Goal: Task Accomplishment & Management: Use online tool/utility

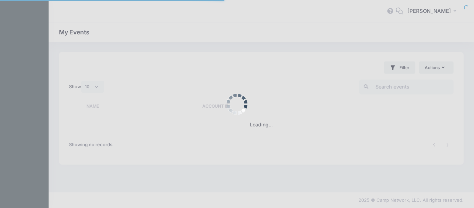
select select "10"
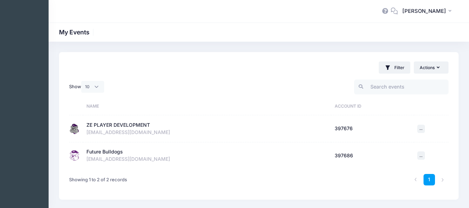
click at [103, 120] on td "ZE PLAYER DEVELOPMENT Active Account Id: 397676 siu2330@yahoo.com" at bounding box center [207, 128] width 248 height 27
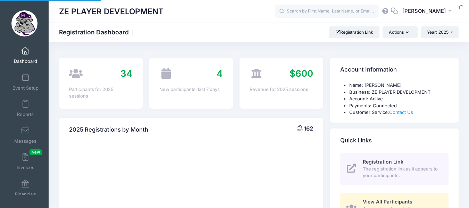
select select
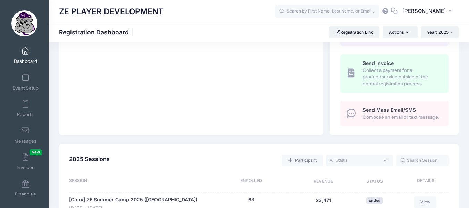
scroll to position [305, 0]
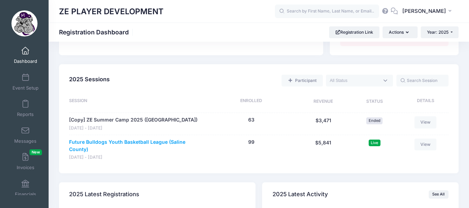
click at [149, 141] on link "Future Bulldogs Youth Basketball League (Saline County)" at bounding box center [135, 145] width 133 height 15
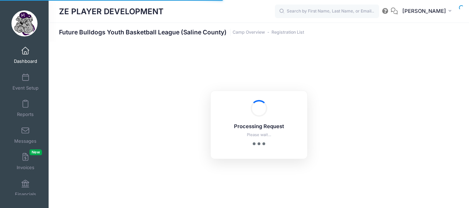
select select "10"
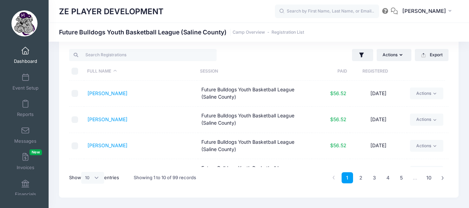
scroll to position [29, 0]
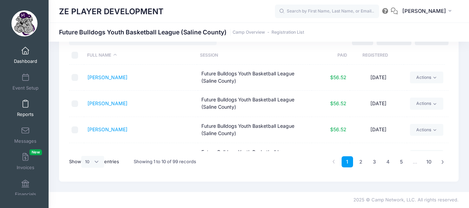
click at [25, 107] on span at bounding box center [25, 104] width 0 height 8
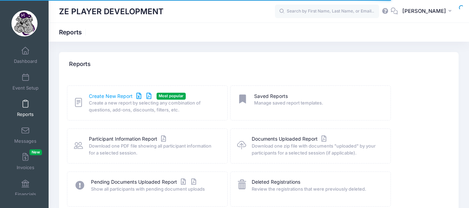
click at [104, 96] on link "Create New Report" at bounding box center [121, 96] width 65 height 7
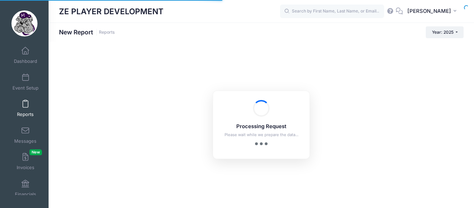
checkbox input "true"
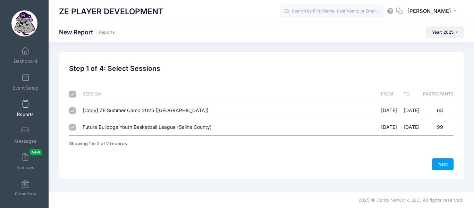
click at [72, 95] on input "checkbox" at bounding box center [72, 94] width 7 height 7
checkbox input "false"
click at [71, 126] on input "Future Bulldogs Youth Basketball League (Saline County) [DATE] - [DATE] 99" at bounding box center [72, 127] width 7 height 7
checkbox input "true"
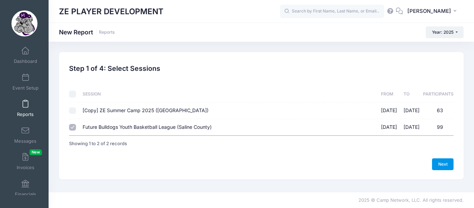
click at [441, 163] on link "Next" at bounding box center [443, 164] width 22 height 12
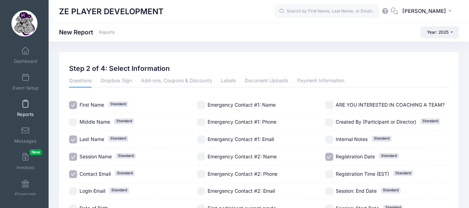
click at [75, 155] on input "Session Name Standard" at bounding box center [73, 157] width 8 height 8
checkbox input "false"
click at [75, 174] on input "Contact Email Standard" at bounding box center [73, 174] width 8 height 8
checkbox input "false"
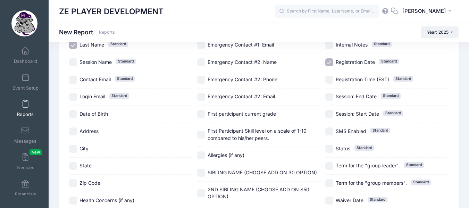
scroll to position [102, 0]
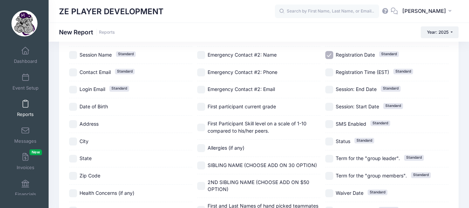
click at [72, 143] on input "City" at bounding box center [73, 141] width 8 height 8
checkbox input "true"
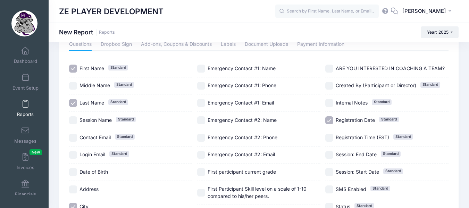
scroll to position [34, 0]
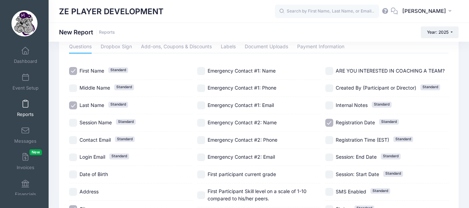
click at [202, 87] on input "Emergency Contact #1: Phone" at bounding box center [201, 88] width 8 height 8
checkbox input "true"
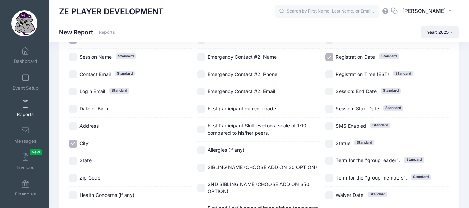
scroll to position [103, 0]
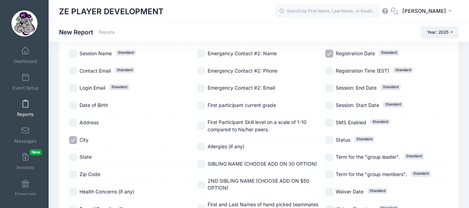
click at [204, 106] on input "First participant current grade" at bounding box center [201, 105] width 8 height 8
checkbox input "true"
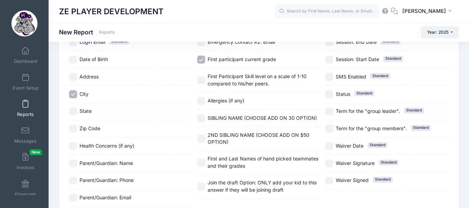
scroll to position [152, 0]
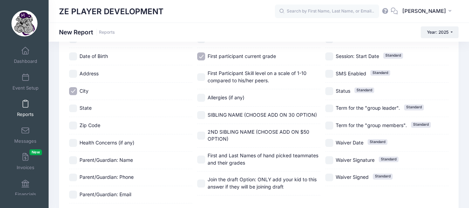
click at [199, 156] on input "First and Last Names of hand picked teammates and their grades" at bounding box center [201, 159] width 8 height 8
checkbox input "true"
click at [200, 182] on input "Join the draft Option: ONLY add your kid to this answer if they will be joining…" at bounding box center [201, 183] width 8 height 8
checkbox input "true"
click at [199, 116] on input "SIBLING NAME (CHOOSE ADD ON 30 OPTION)" at bounding box center [201, 115] width 8 height 8
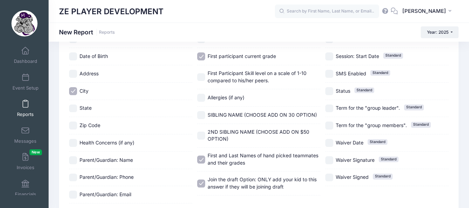
checkbox input "true"
click at [200, 133] on input "2ND SIBLING NAME (CHOOSE ADD ON $50 OPTION)" at bounding box center [201, 135] width 8 height 8
checkbox input "true"
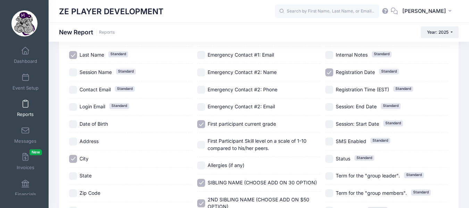
scroll to position [61, 0]
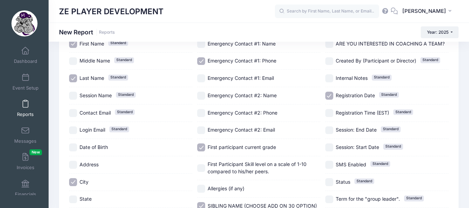
drag, startPoint x: 329, startPoint y: 95, endPoint x: 343, endPoint y: 94, distance: 14.0
click at [329, 95] on input "Registration Date Standard" at bounding box center [329, 96] width 8 height 8
checkbox input "false"
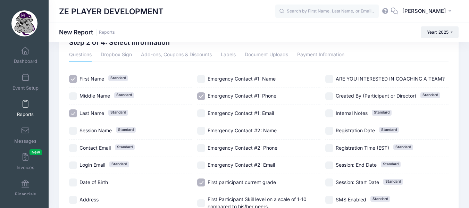
scroll to position [25, 0]
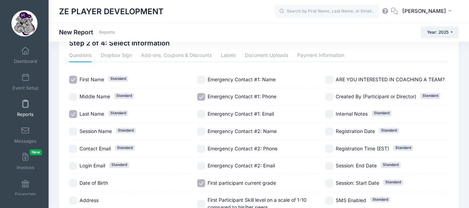
click at [333, 78] on input "ARE YOU INTERESTED IN COACHING A TEAM?" at bounding box center [329, 80] width 8 height 8
checkbox input "true"
click at [468, 83] on div "Previous Next Step 2 of 4: Select Information 1 Select Sessions 2 Select Inform…" at bounding box center [259, 192] width 420 height 331
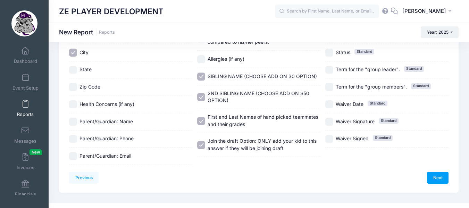
scroll to position [197, 0]
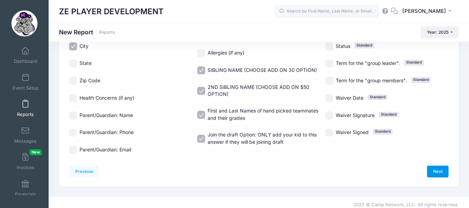
click at [436, 171] on link "Next" at bounding box center [438, 171] width 22 height 12
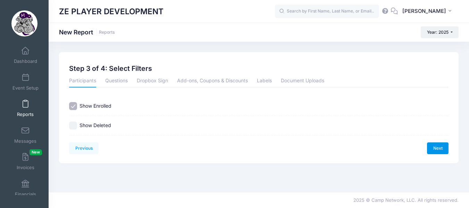
scroll to position [0, 0]
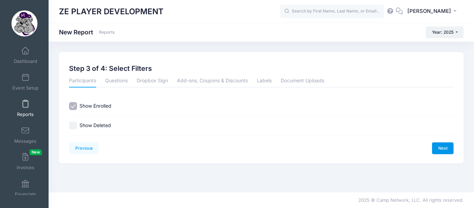
click at [439, 149] on link "Next" at bounding box center [443, 148] width 22 height 12
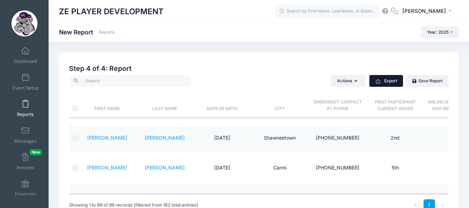
click at [385, 82] on button "Export" at bounding box center [386, 81] width 34 height 12
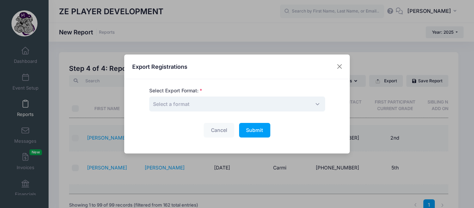
click at [307, 104] on span "Select a format" at bounding box center [237, 103] width 176 height 15
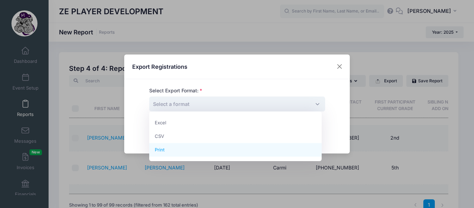
select select "print"
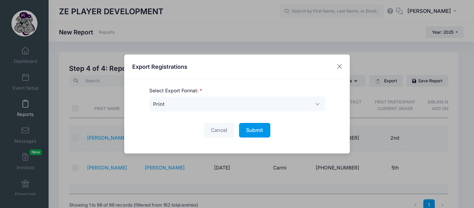
click at [264, 133] on button "Submit Please wait..." at bounding box center [254, 130] width 31 height 15
